Goal: Transaction & Acquisition: Download file/media

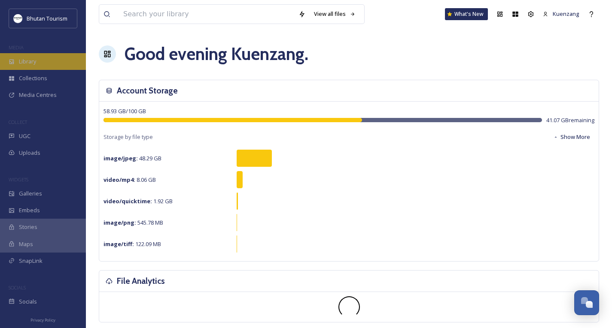
click at [18, 61] on div "Library" at bounding box center [43, 61] width 86 height 17
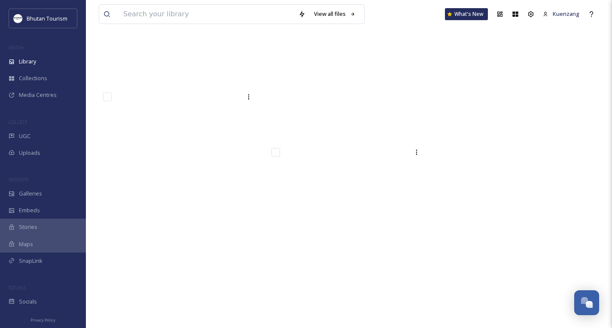
scroll to position [26117, 0]
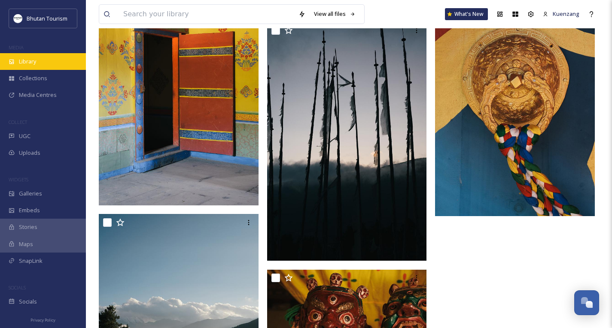
click at [31, 63] on span "Library" at bounding box center [27, 62] width 17 height 8
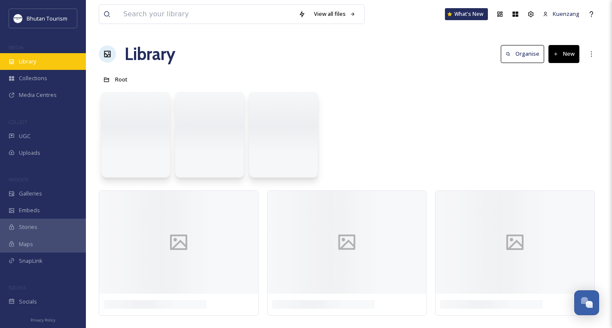
scroll to position [0, 0]
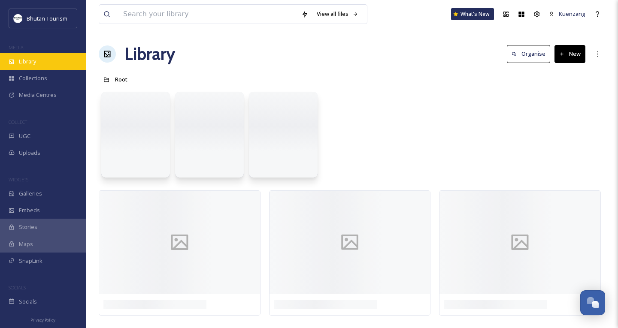
click at [31, 63] on span "Library" at bounding box center [27, 62] width 17 height 8
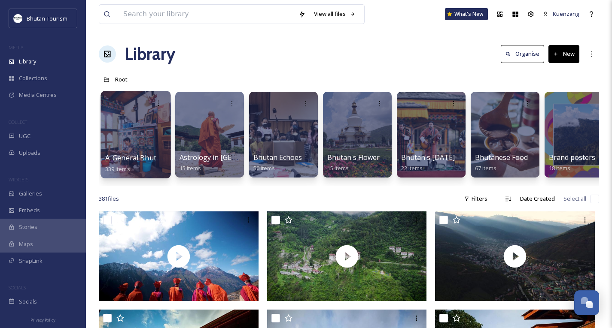
click at [145, 132] on div at bounding box center [135, 135] width 70 height 88
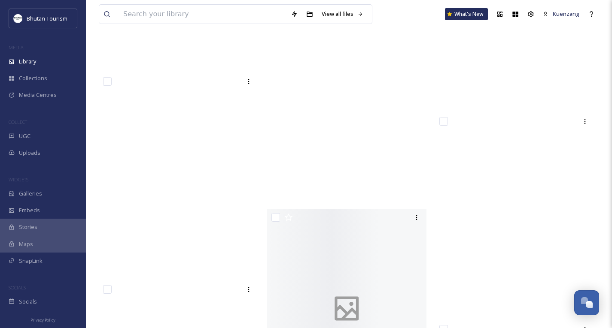
scroll to position [13111, 0]
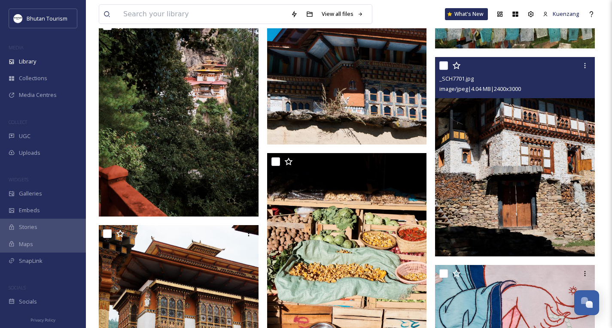
click at [582, 198] on img at bounding box center [515, 157] width 160 height 200
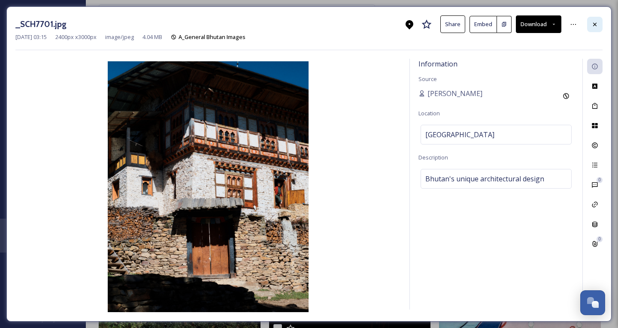
click at [593, 26] on icon at bounding box center [595, 24] width 7 height 7
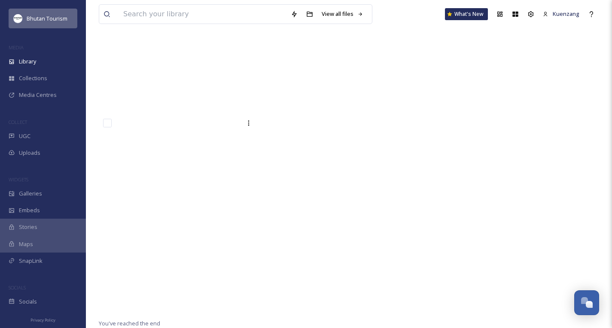
scroll to position [20698, 0]
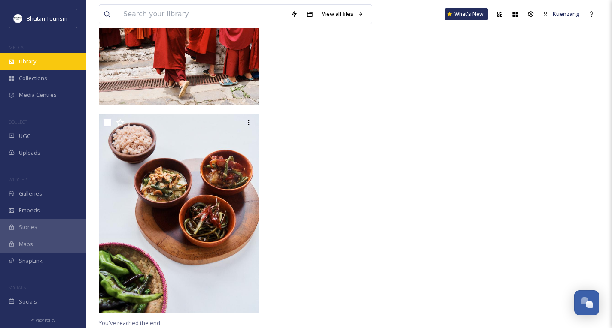
click at [44, 62] on div "Library" at bounding box center [43, 61] width 86 height 17
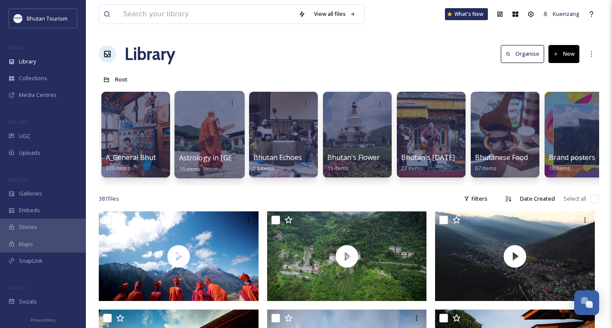
click at [221, 131] on div at bounding box center [209, 135] width 70 height 88
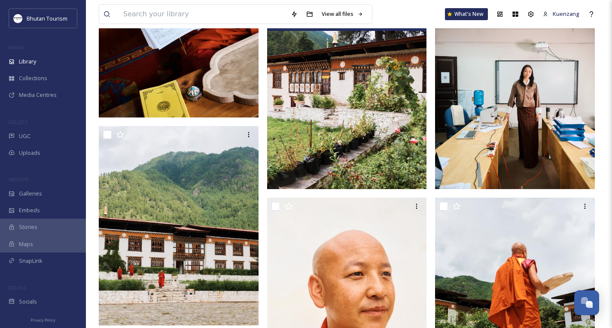
scroll to position [836, 0]
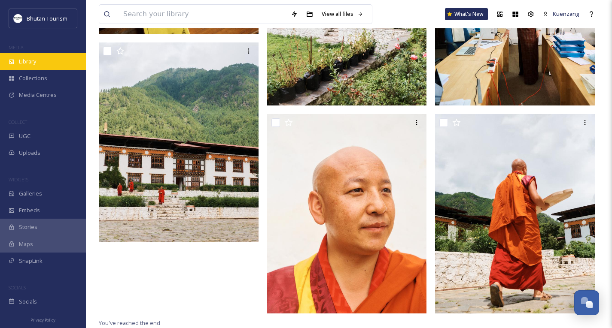
click at [36, 58] on span "Library" at bounding box center [27, 62] width 17 height 8
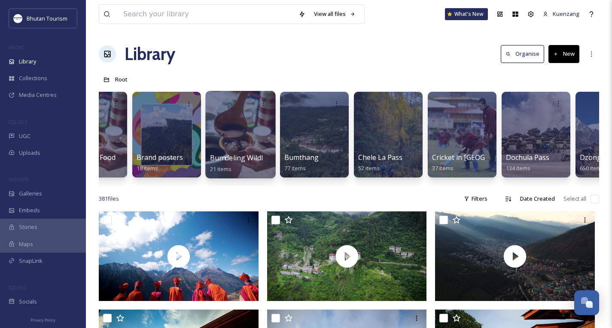
scroll to position [0, 417]
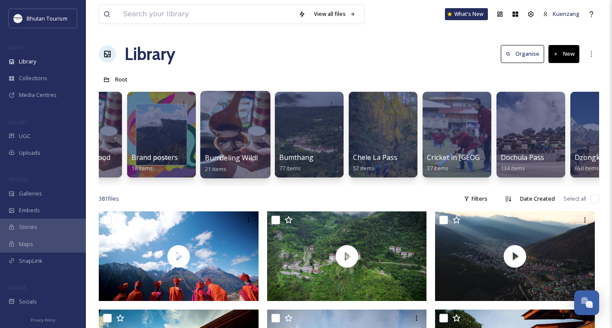
click at [239, 146] on div at bounding box center [235, 135] width 70 height 88
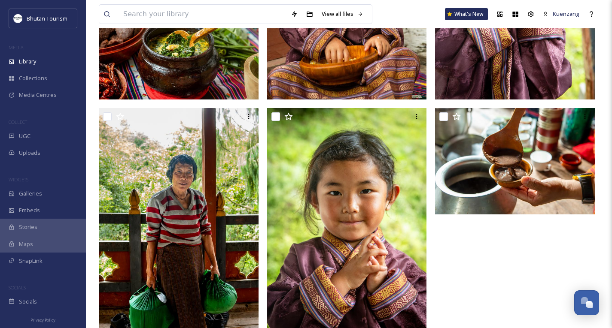
scroll to position [1000, 0]
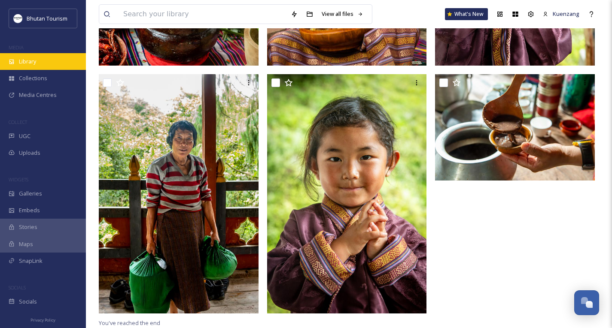
click at [27, 62] on span "Library" at bounding box center [27, 62] width 17 height 8
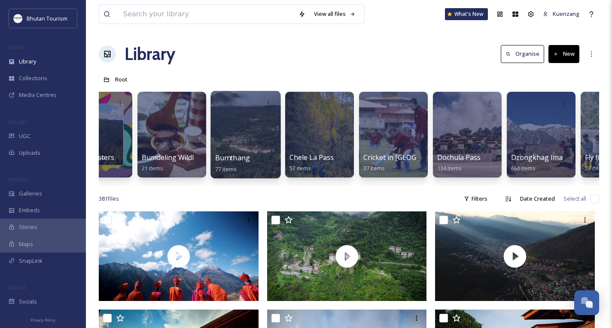
scroll to position [0, 482]
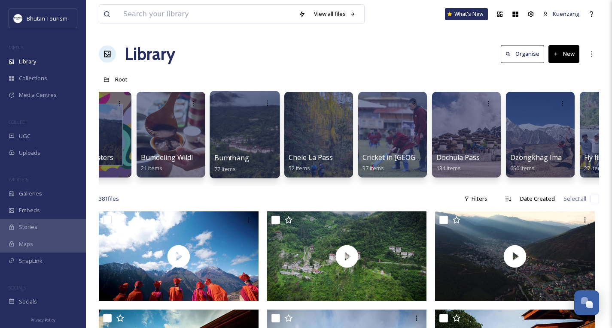
click at [237, 147] on div at bounding box center [245, 135] width 70 height 88
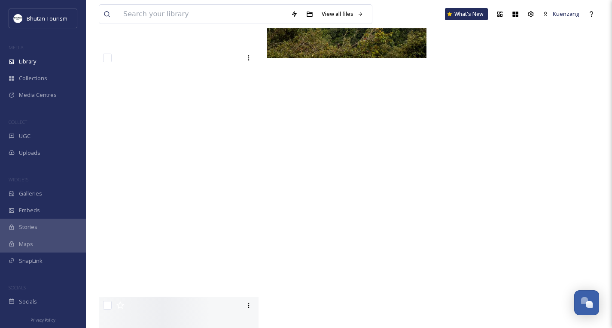
scroll to position [4960, 0]
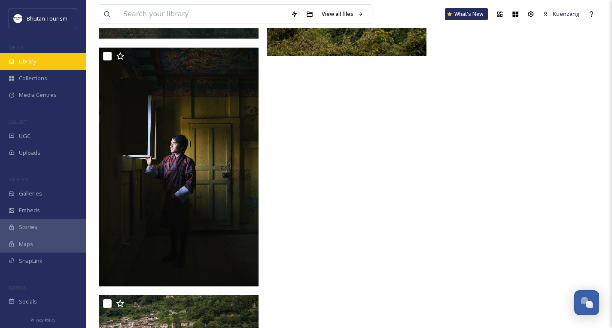
click at [28, 59] on span "Library" at bounding box center [27, 62] width 17 height 8
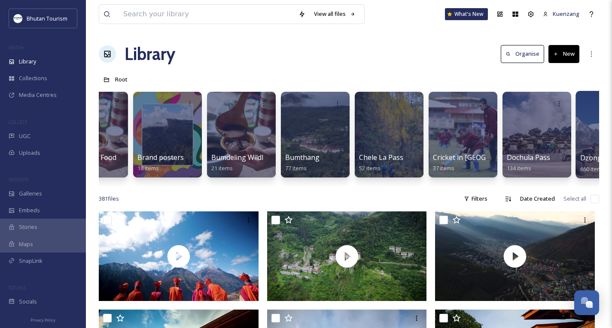
scroll to position [0, 409]
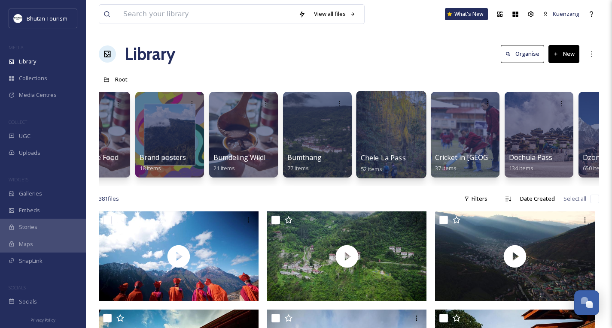
click at [371, 142] on div at bounding box center [391, 135] width 70 height 88
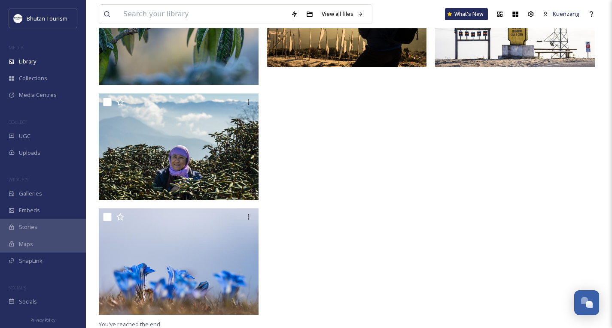
scroll to position [1999, 0]
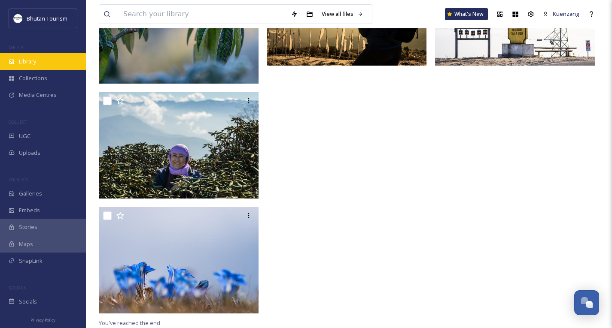
click at [30, 61] on span "Library" at bounding box center [27, 62] width 17 height 8
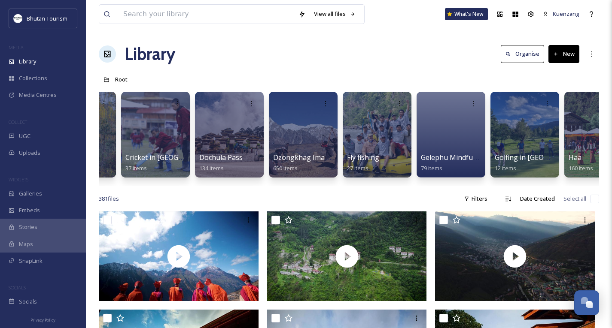
scroll to position [0, 720]
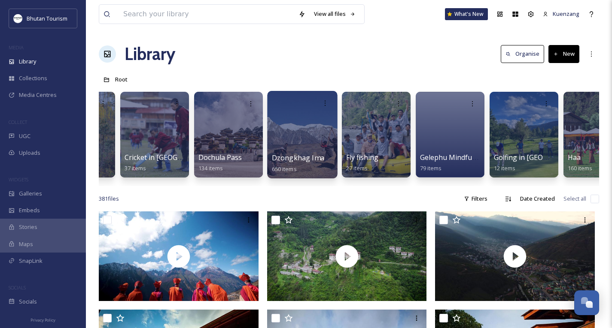
click at [299, 135] on div at bounding box center [302, 135] width 70 height 88
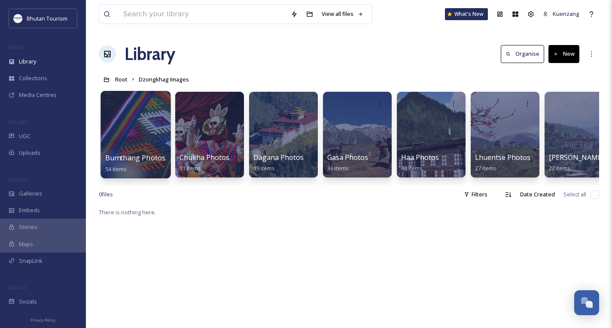
click at [135, 128] on div at bounding box center [135, 135] width 70 height 88
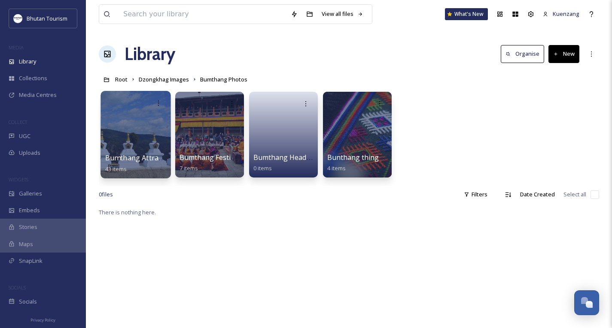
click at [132, 137] on div at bounding box center [135, 135] width 70 height 88
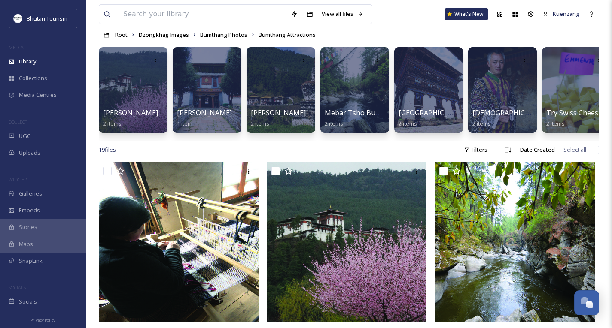
scroll to position [0, 312]
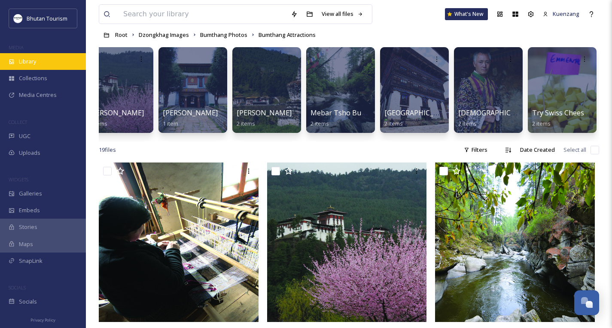
click at [34, 59] on span "Library" at bounding box center [27, 62] width 17 height 8
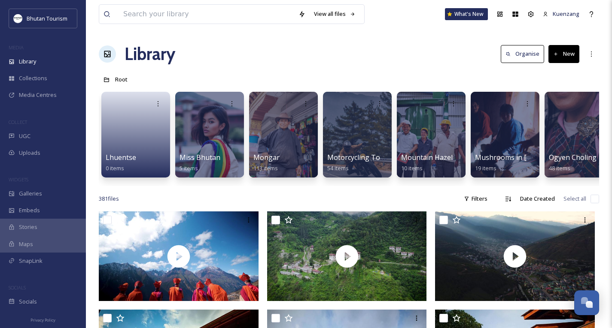
scroll to position [0, 1553]
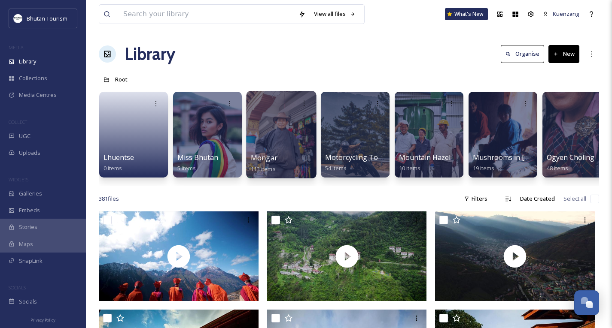
click at [260, 143] on div at bounding box center [281, 135] width 70 height 88
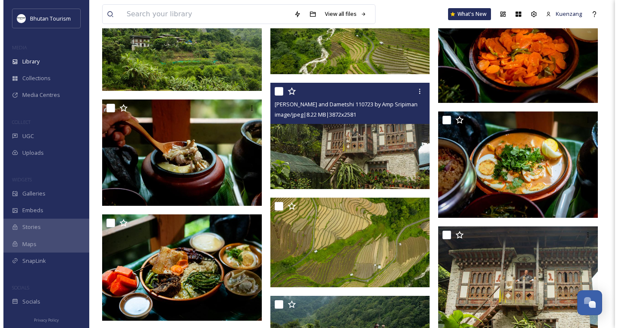
scroll to position [543, 0]
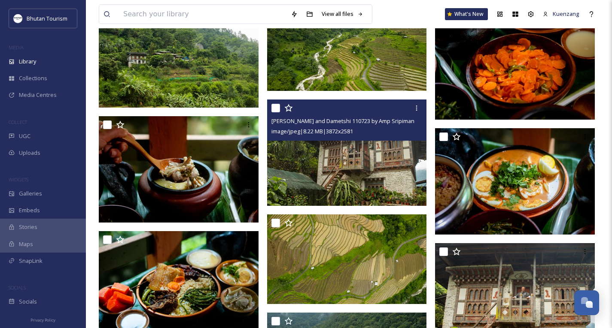
click at [366, 149] on img at bounding box center [347, 153] width 160 height 106
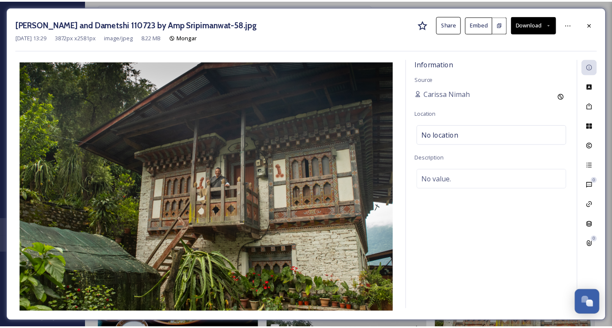
scroll to position [548, 0]
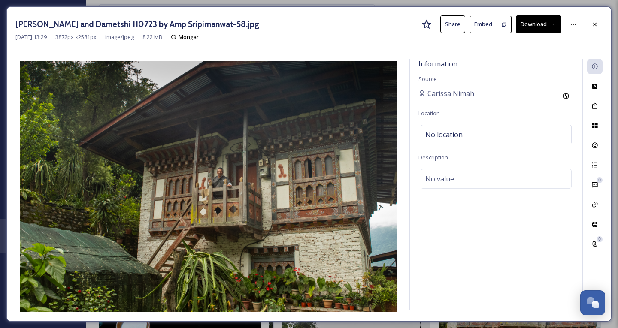
click at [541, 26] on button "Download" at bounding box center [539, 24] width 46 height 18
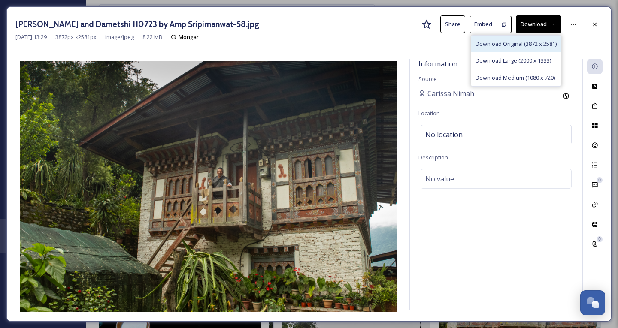
click at [502, 47] on span "Download Original (3872 x 2581)" at bounding box center [516, 44] width 81 height 8
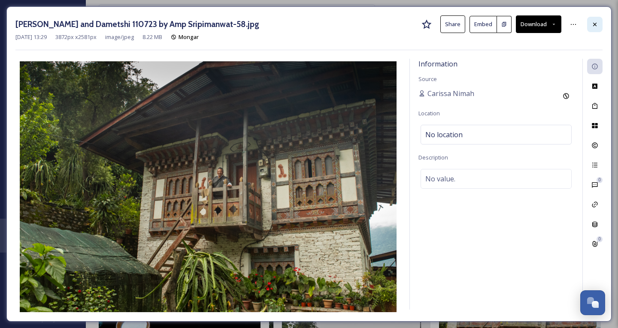
click at [597, 24] on icon at bounding box center [595, 24] width 7 height 7
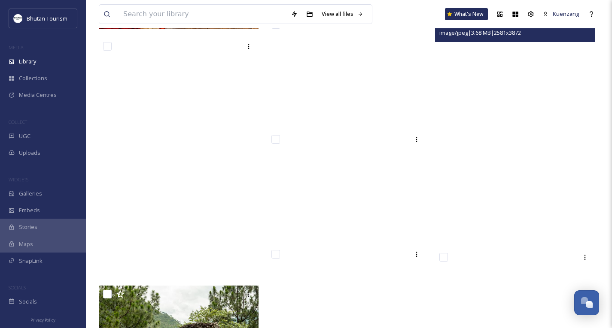
scroll to position [2513, 0]
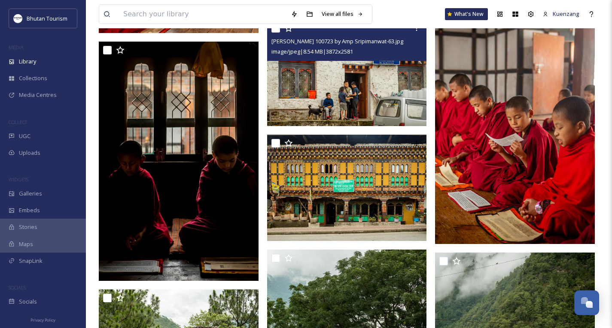
click at [374, 81] on img at bounding box center [347, 73] width 160 height 106
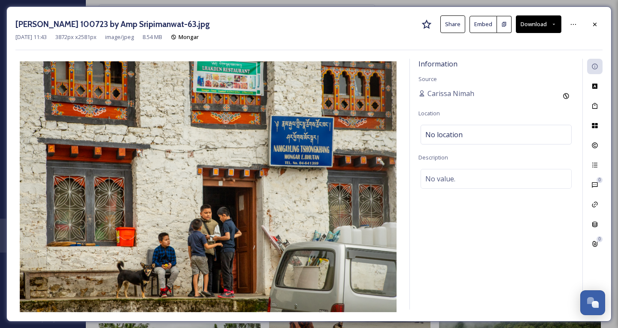
click at [535, 25] on button "Download" at bounding box center [539, 24] width 46 height 18
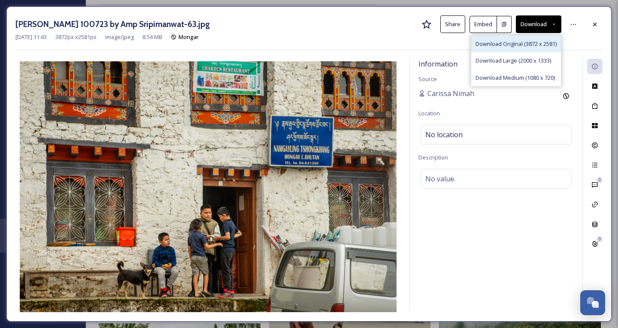
click at [517, 44] on span "Download Original (3872 x 2581)" at bounding box center [516, 44] width 81 height 8
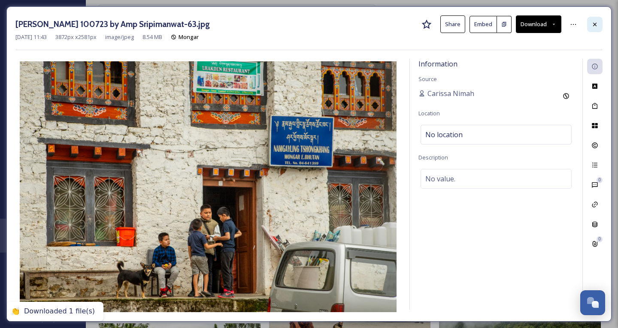
click at [596, 24] on icon at bounding box center [595, 24] width 7 height 7
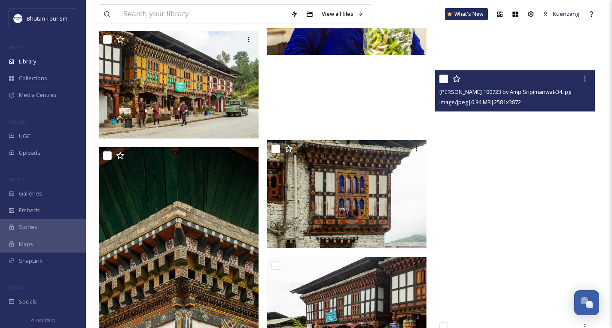
scroll to position [4395, 0]
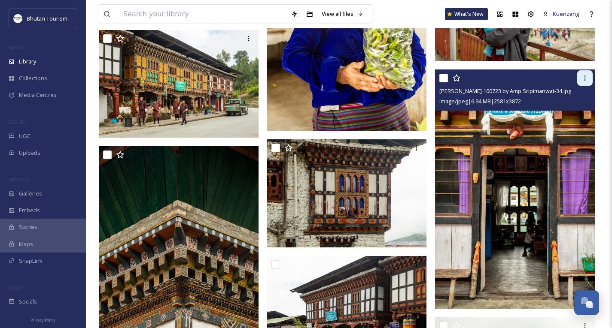
click at [586, 79] on icon at bounding box center [584, 78] width 7 height 7
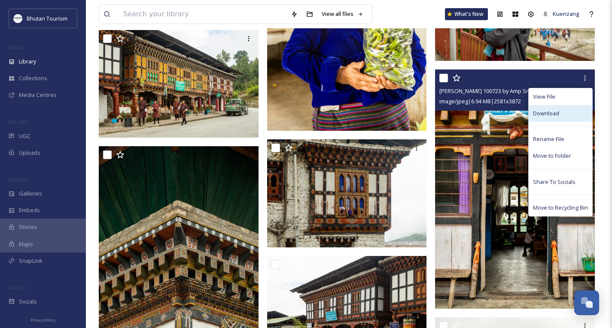
click at [550, 113] on span "Download" at bounding box center [546, 113] width 26 height 8
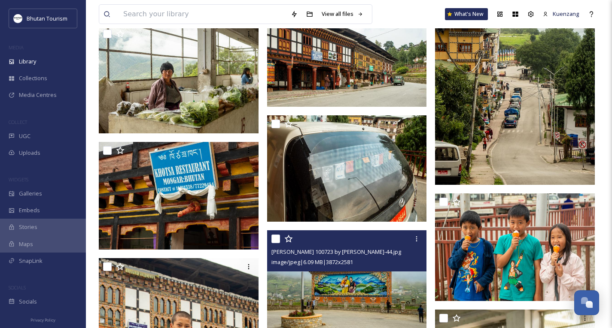
scroll to position [4787, 0]
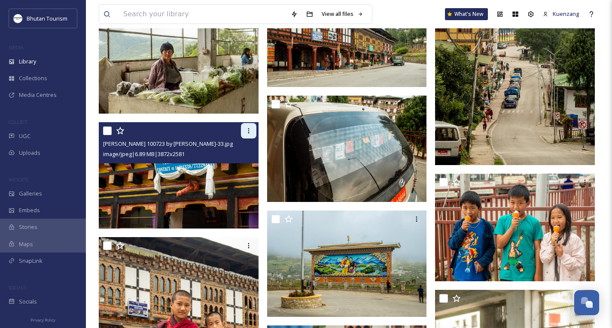
click at [247, 128] on icon at bounding box center [248, 131] width 7 height 7
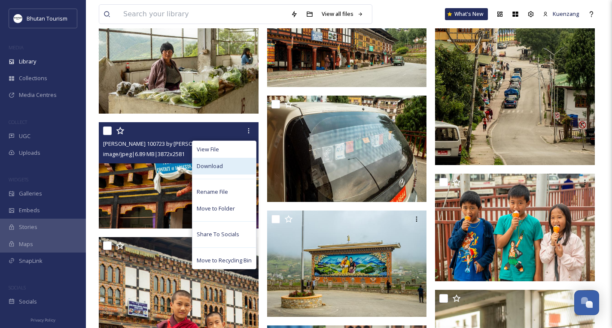
click at [222, 167] on span "Download" at bounding box center [210, 166] width 26 height 8
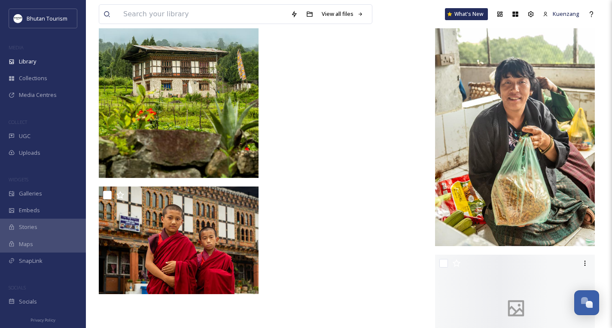
scroll to position [5739, 0]
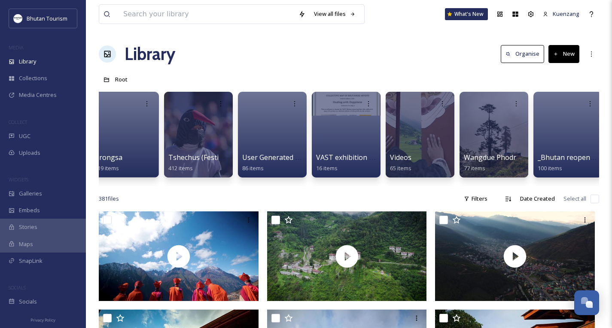
scroll to position [0, 2897]
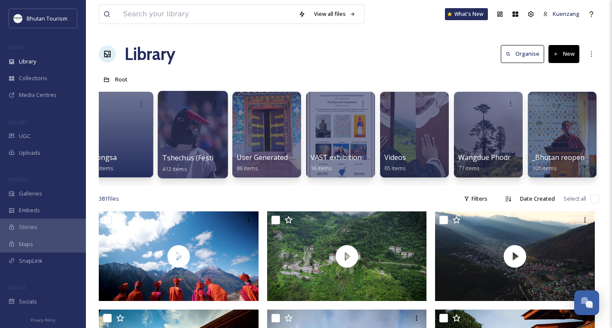
click at [181, 134] on div at bounding box center [193, 135] width 70 height 88
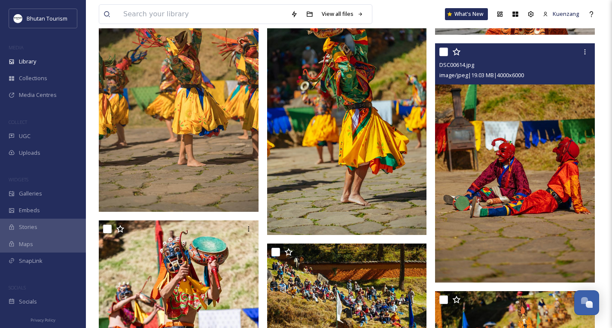
scroll to position [2189, 0]
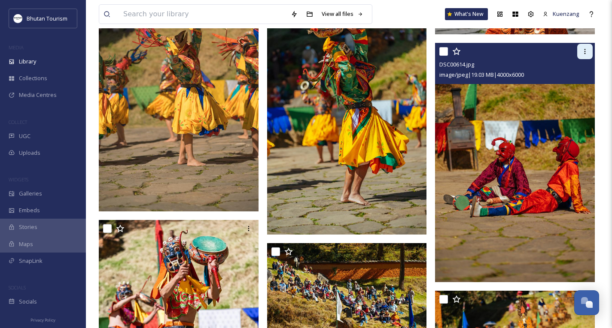
click at [584, 52] on icon at bounding box center [584, 51] width 7 height 7
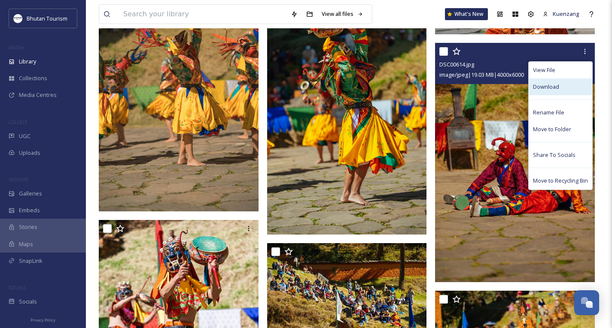
click at [549, 82] on div "Download" at bounding box center [561, 87] width 64 height 17
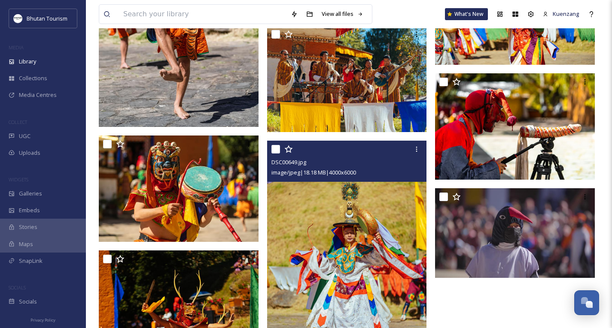
scroll to position [2511, 0]
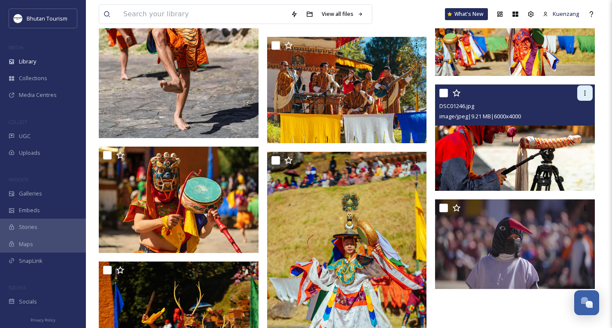
click at [588, 93] on div at bounding box center [584, 92] width 15 height 15
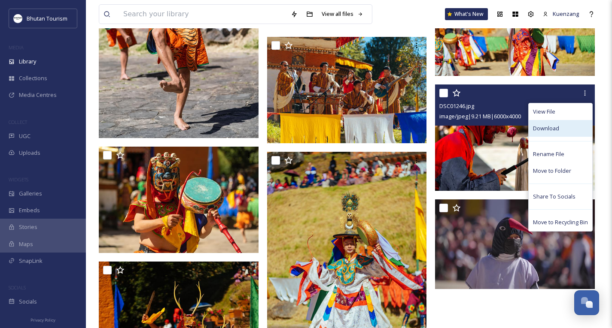
click at [544, 126] on span "Download" at bounding box center [546, 129] width 26 height 8
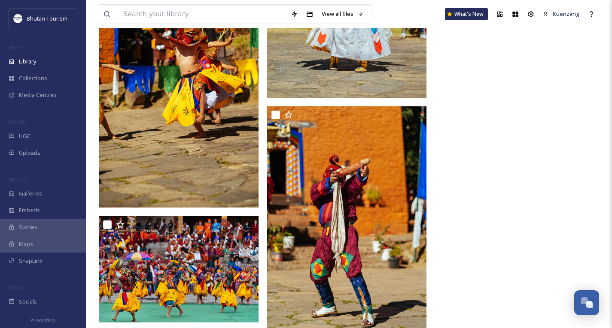
scroll to position [2805, 0]
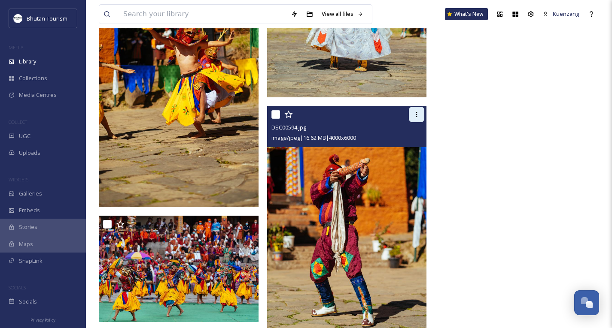
click at [415, 116] on icon at bounding box center [416, 114] width 7 height 7
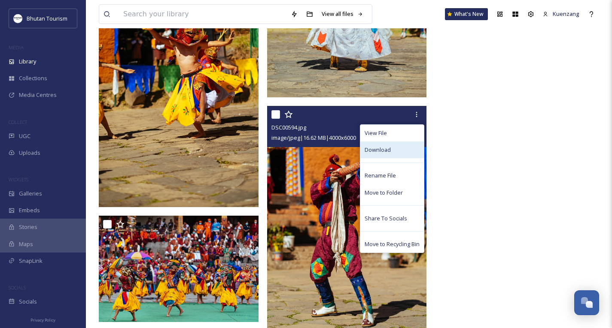
click at [378, 153] on span "Download" at bounding box center [378, 150] width 26 height 8
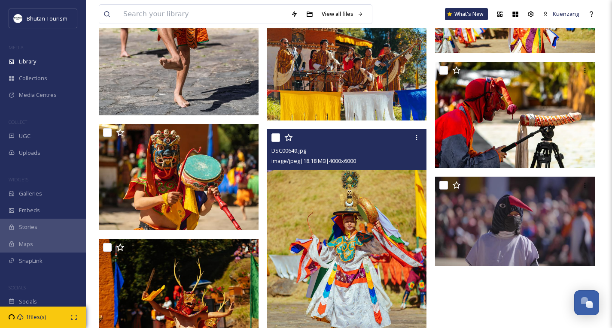
scroll to position [2533, 0]
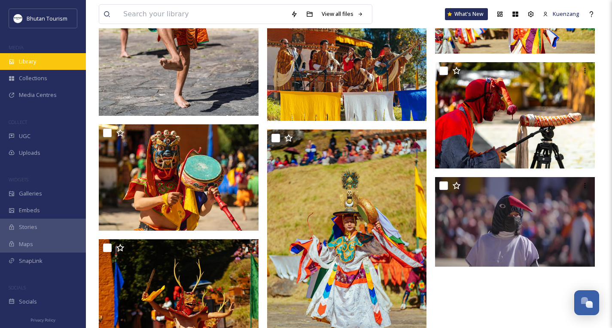
click at [25, 62] on span "Library" at bounding box center [27, 62] width 17 height 8
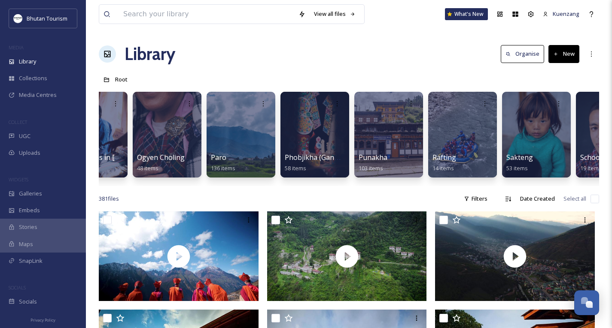
scroll to position [0, 1967]
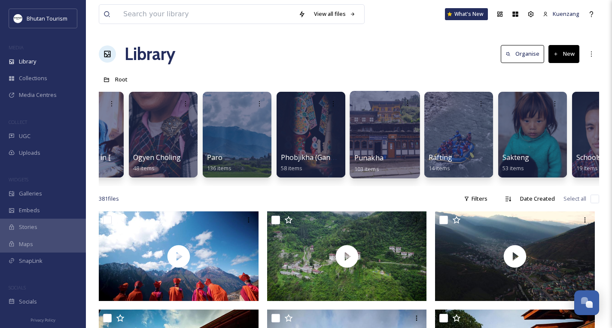
click at [380, 129] on div at bounding box center [385, 135] width 70 height 88
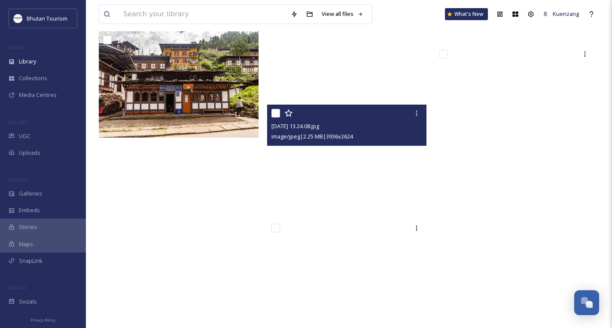
scroll to position [4664, 0]
